Goal: Navigation & Orientation: Find specific page/section

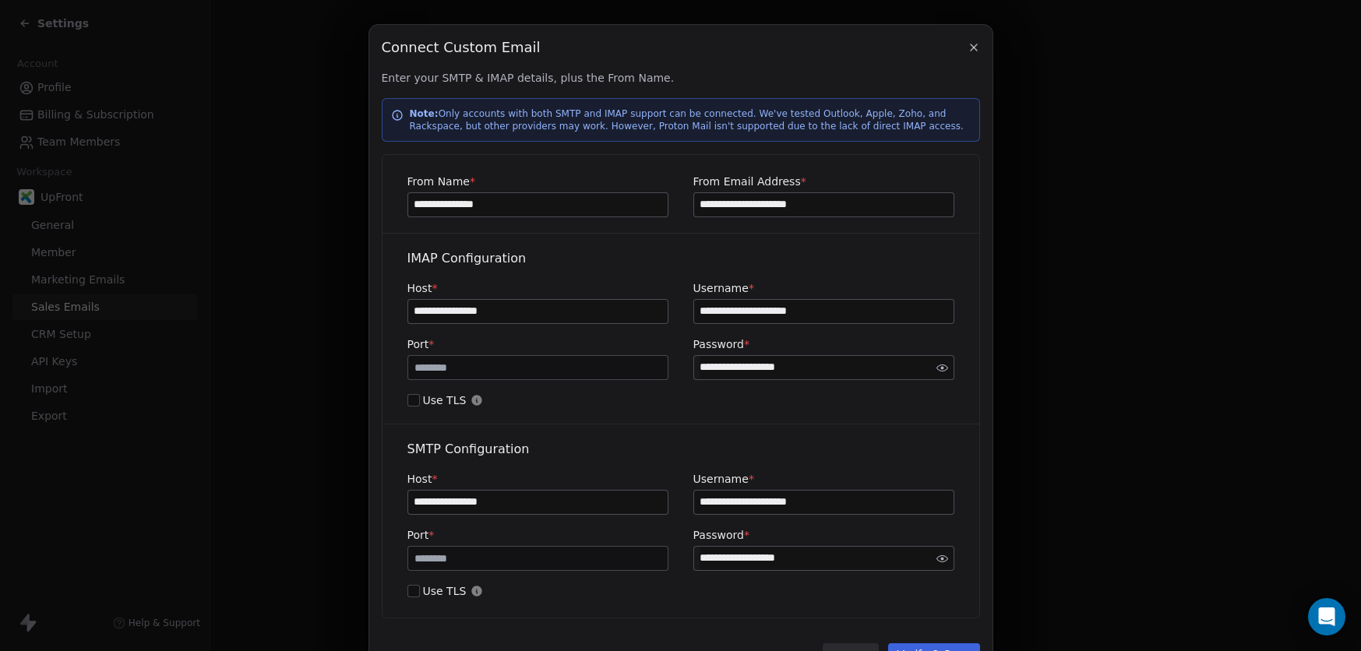
scroll to position [69, 0]
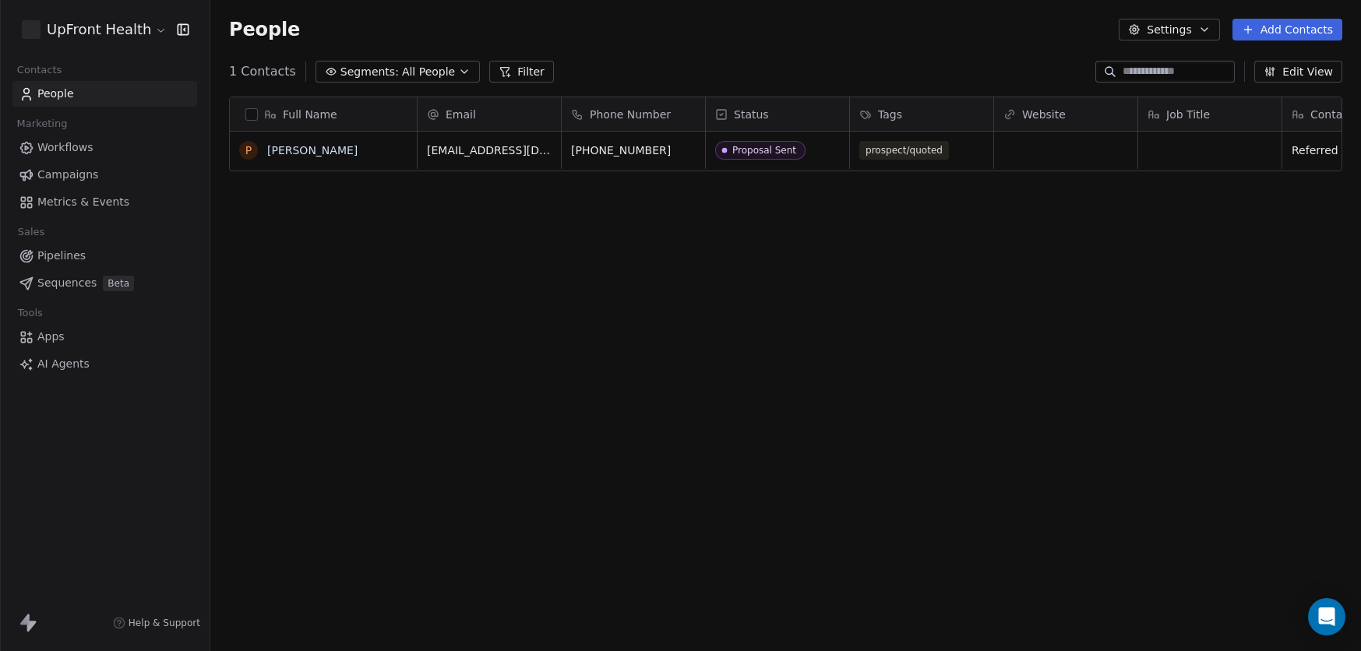
scroll to position [573, 1150]
